Goal: Task Accomplishment & Management: Manage account settings

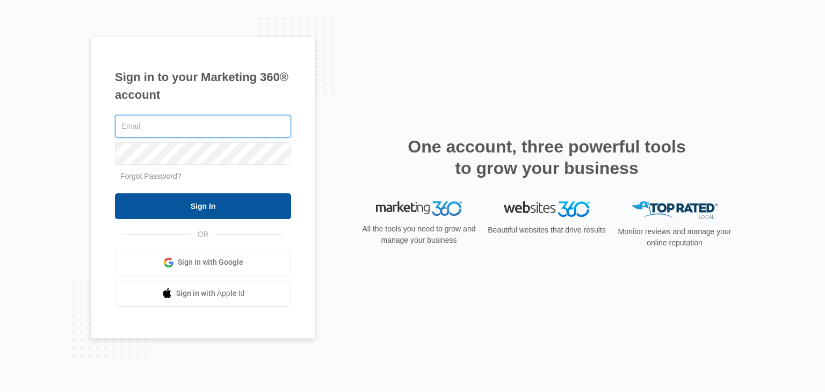
type input "sahu.satyaswarup@gmail.com"
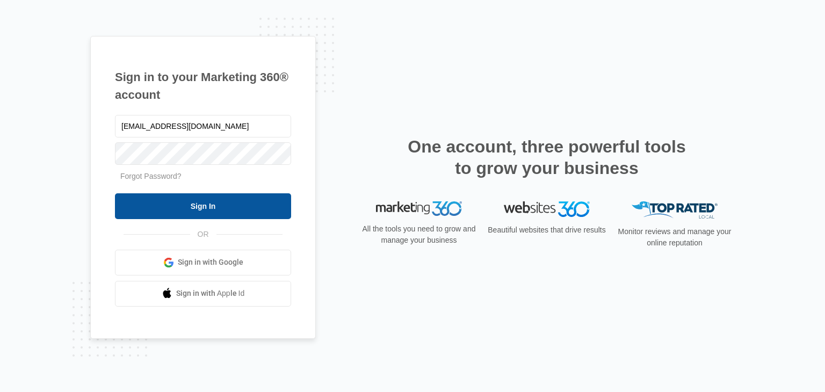
click at [240, 205] on input "Sign In" at bounding box center [203, 206] width 176 height 26
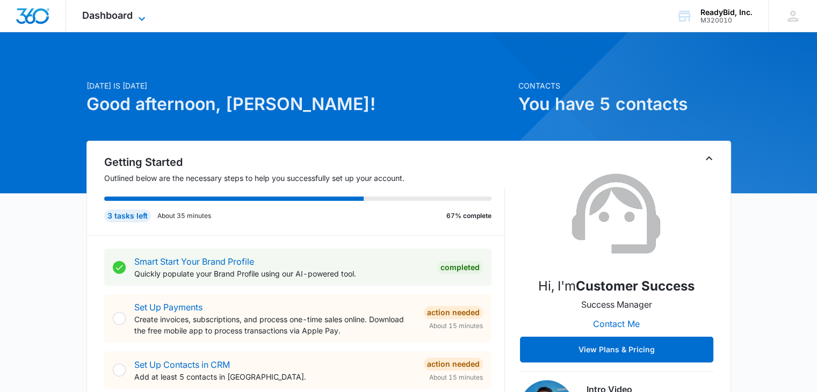
click at [129, 11] on span "Dashboard" at bounding box center [107, 15] width 51 height 11
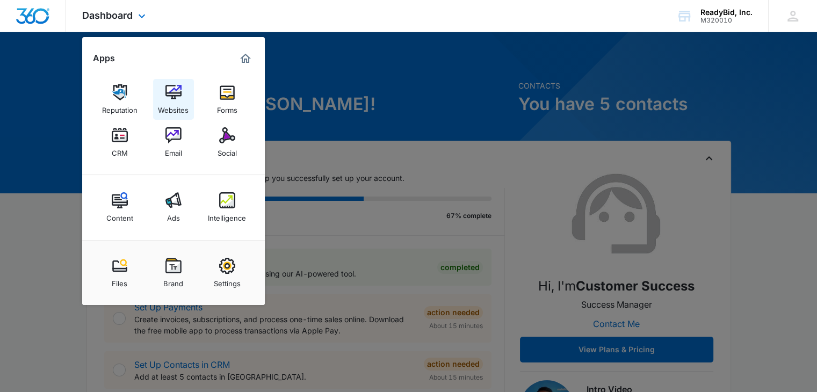
click at [174, 91] on img at bounding box center [173, 92] width 16 height 16
